Goal: Transaction & Acquisition: Purchase product/service

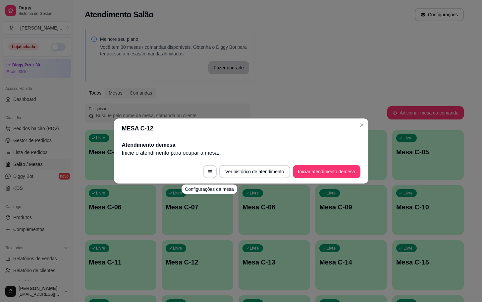
scroll to position [31, 0]
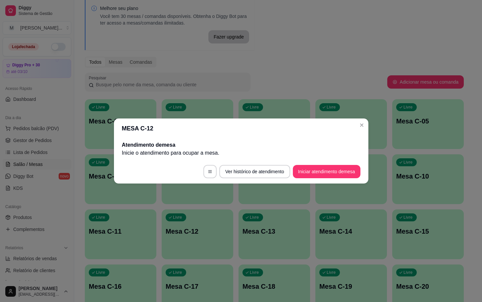
click at [345, 164] on footer "Ver histórico de atendimento Iniciar atendimento de mesa" at bounding box center [241, 171] width 255 height 24
click at [346, 173] on button "Iniciar atendimento de mesa" at bounding box center [327, 171] width 68 height 13
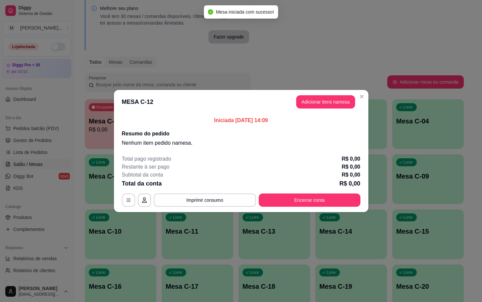
click at [320, 114] on div "Iniciada [DATE] 14:09 Resumo do pedido Nenhum item pedido na mesa ." at bounding box center [241, 132] width 255 height 36
click at [322, 104] on button "Adicionar itens na mesa" at bounding box center [325, 101] width 59 height 13
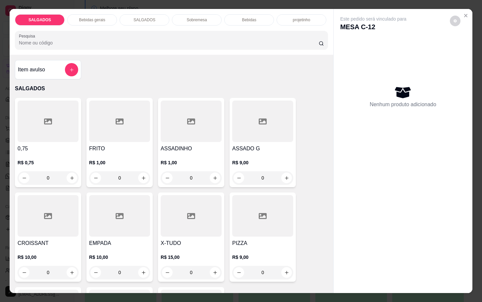
click at [119, 176] on input "0" at bounding box center [119, 177] width 37 height 13
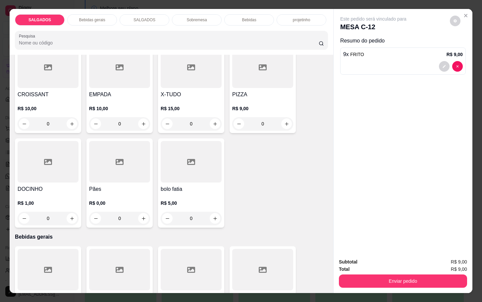
scroll to position [199, 0]
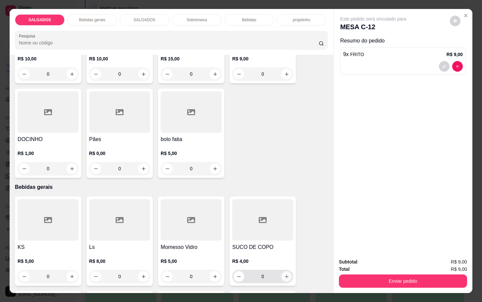
type input "9"
click at [284, 274] on icon "increase-product-quantity" at bounding box center [286, 276] width 5 height 5
click at [285, 275] on icon "increase-product-quantity" at bounding box center [286, 276] width 5 height 5
type input "2"
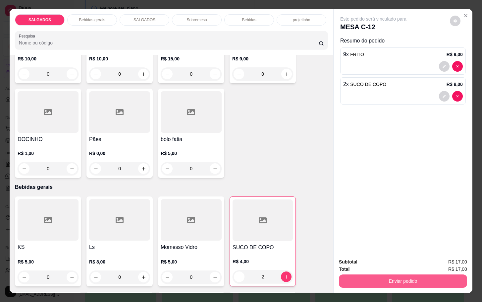
click at [351, 274] on button "Enviar pedido" at bounding box center [403, 280] width 128 height 13
click at [361, 261] on button "Não registrar e enviar pedido" at bounding box center [380, 261] width 67 height 12
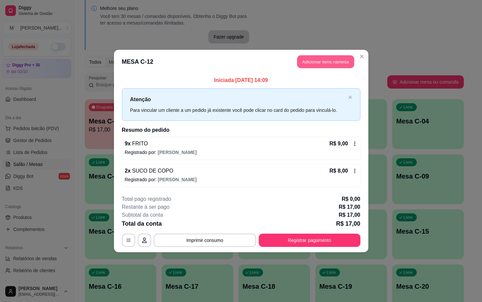
click at [349, 63] on button "Adicionar itens na mesa" at bounding box center [325, 61] width 57 height 13
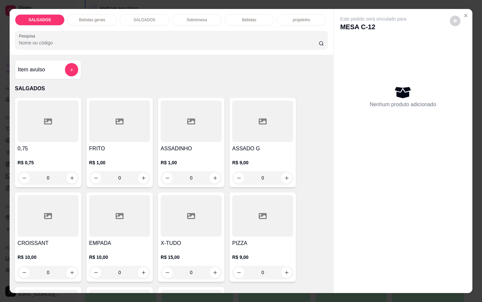
click at [109, 114] on div at bounding box center [119, 120] width 61 height 41
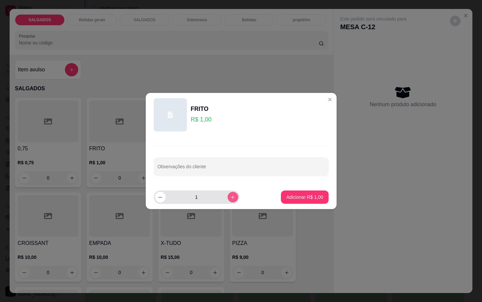
click at [230, 198] on button "increase-product-quantity" at bounding box center [233, 197] width 11 height 11
click at [232, 196] on button "increase-product-quantity" at bounding box center [233, 197] width 10 height 10
click at [232, 197] on button "increase-product-quantity" at bounding box center [233, 197] width 10 height 10
type input "4"
click at [310, 202] on button "Adicionar R$ 4,00" at bounding box center [305, 197] width 46 height 13
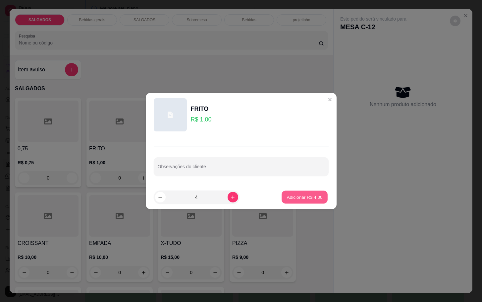
type input "4"
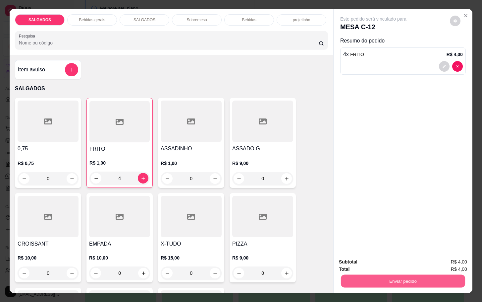
click at [372, 277] on button "Enviar pedido" at bounding box center [403, 280] width 124 height 13
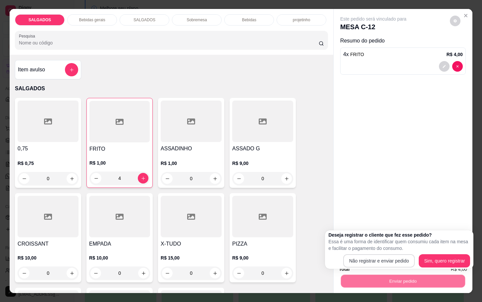
click at [371, 261] on button "Não registrar e enviar pedido" at bounding box center [379, 260] width 72 height 13
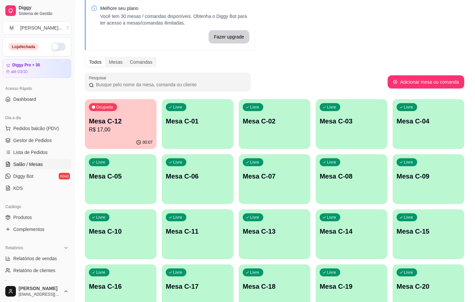
click at [105, 127] on p "R$ 17,00" at bounding box center [121, 130] width 64 height 8
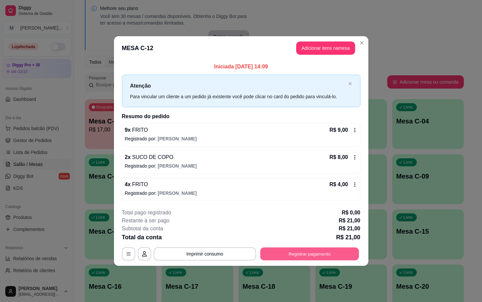
click at [311, 256] on button "Registrar pagamento" at bounding box center [309, 253] width 99 height 13
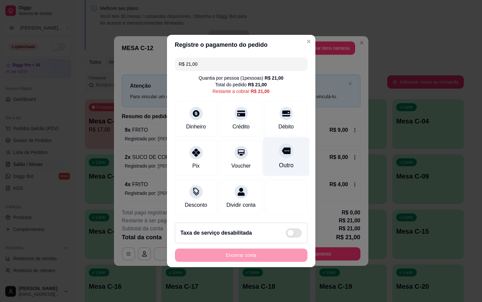
click at [279, 153] on div at bounding box center [286, 150] width 15 height 15
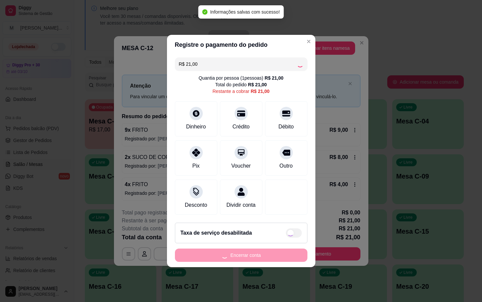
type input "R$ 0,00"
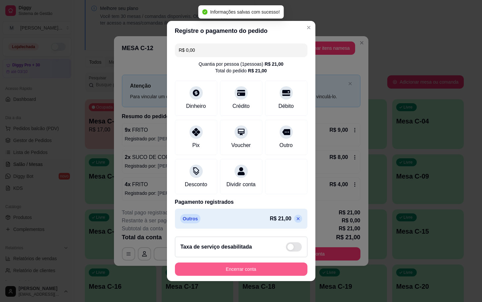
click at [274, 276] on button "Encerrar conta" at bounding box center [241, 268] width 133 height 13
